Goal: Task Accomplishment & Management: Complete application form

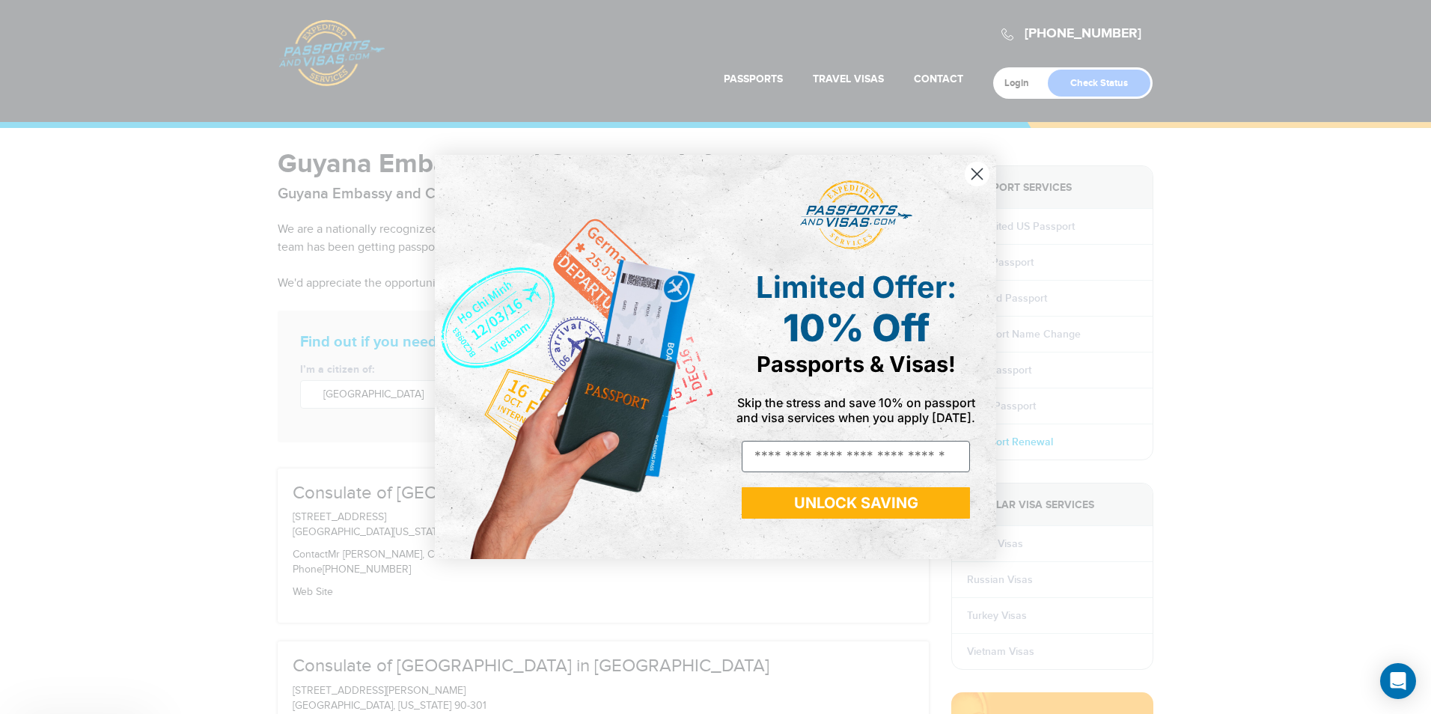
click at [1000, 444] on div "Close dialog Limited Offer: 10% Off Passports & Visas! Skip the stress and save…" at bounding box center [715, 357] width 591 height 434
click at [986, 177] on circle "Close dialog" at bounding box center [977, 174] width 25 height 25
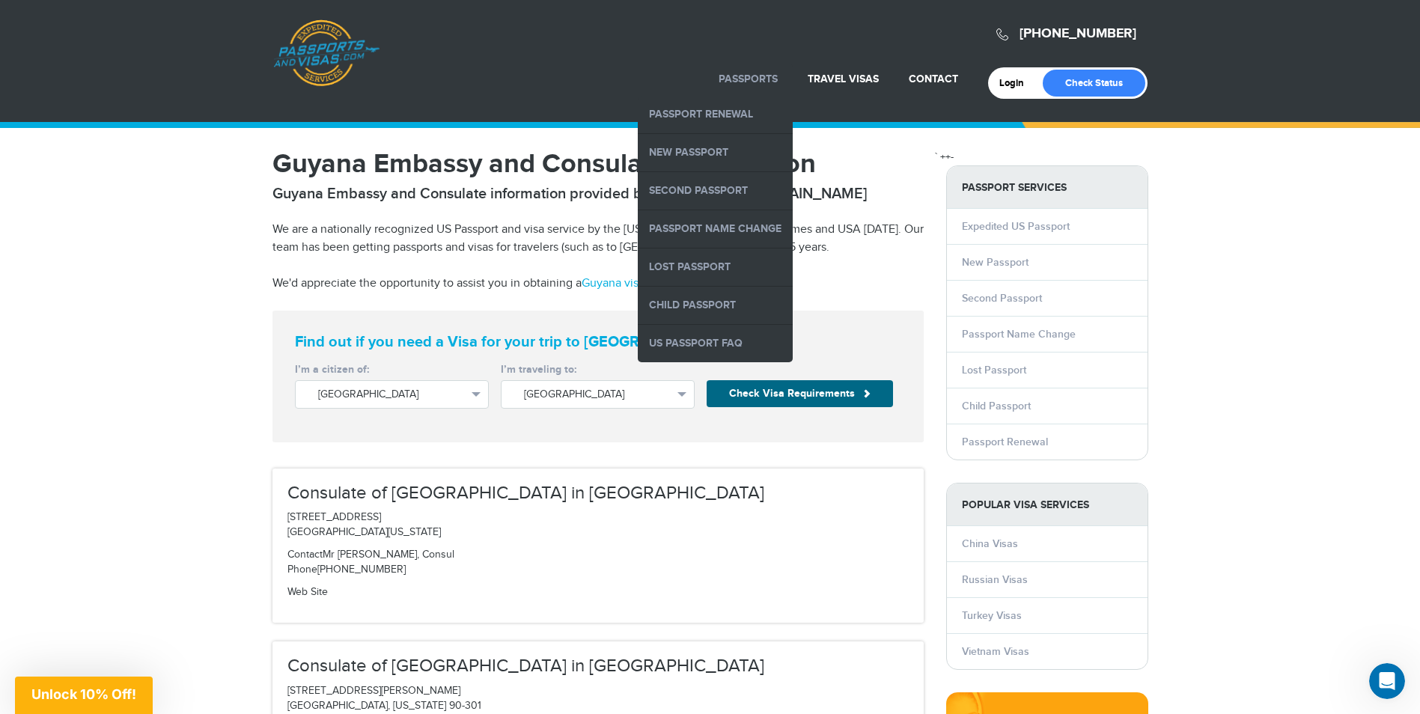
click at [754, 73] on link "Passports" at bounding box center [748, 79] width 59 height 13
click at [731, 112] on link "Passport Renewal" at bounding box center [715, 114] width 155 height 37
